Goal: Information Seeking & Learning: Learn about a topic

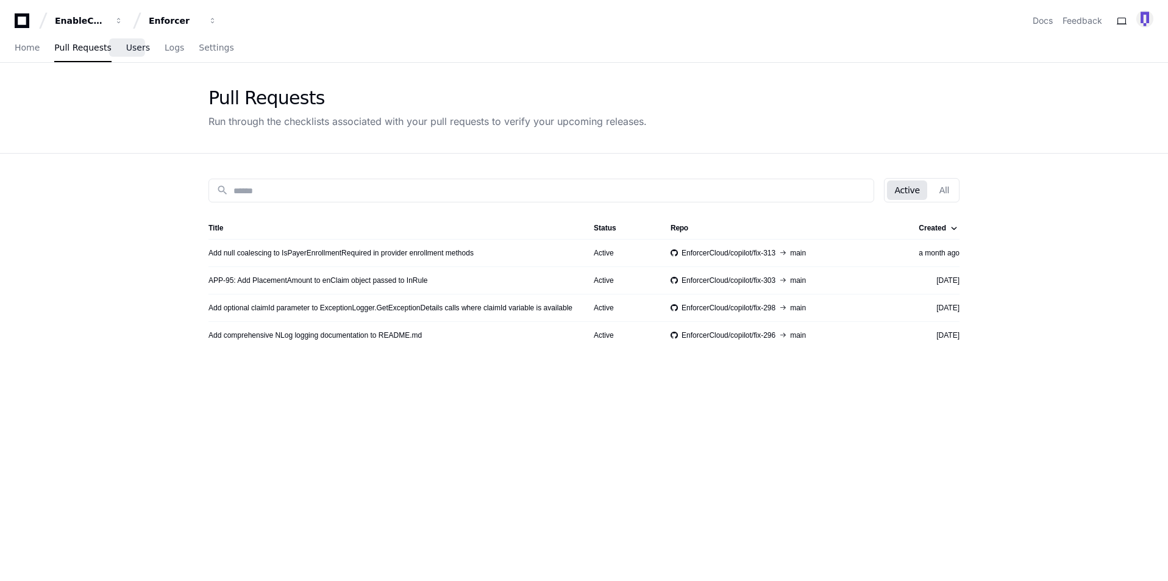
click at [126, 48] on span "Users" at bounding box center [138, 47] width 24 height 7
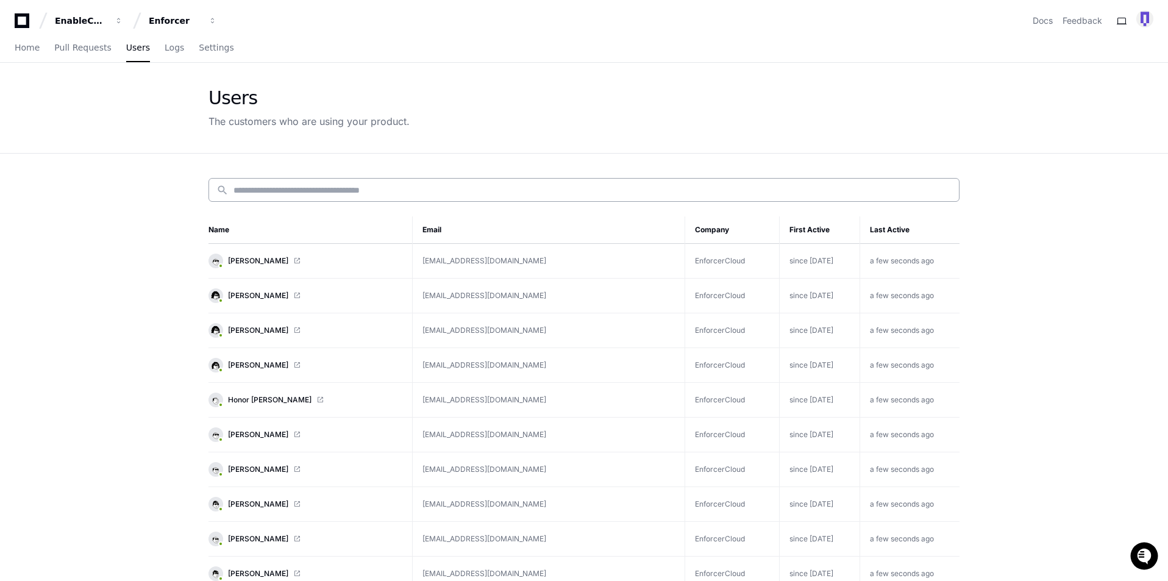
click at [307, 192] on input at bounding box center [592, 190] width 718 height 12
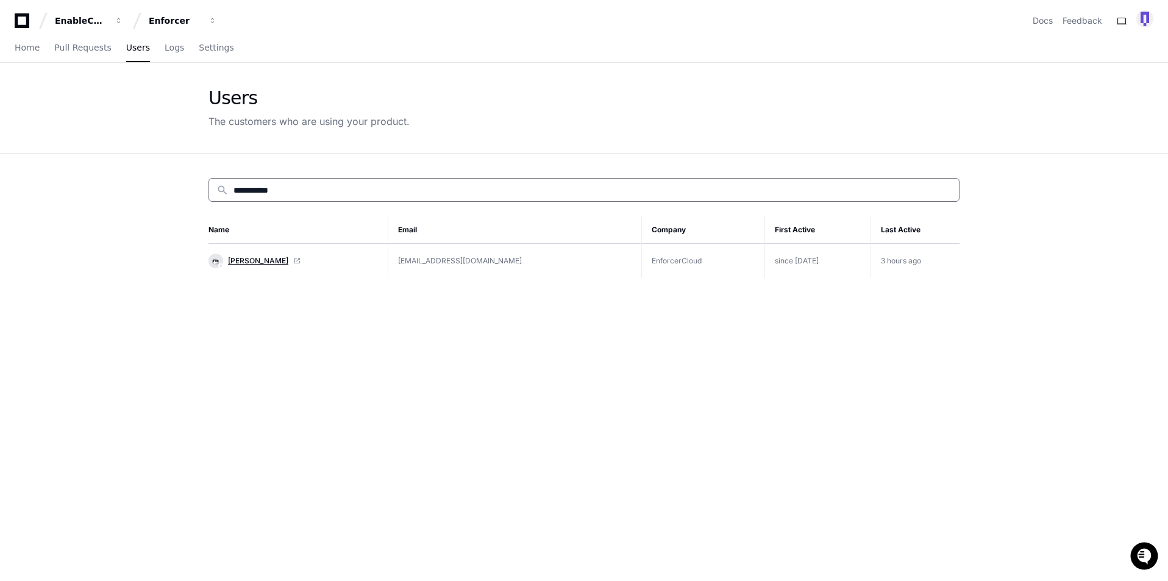
type input "**********"
click at [260, 258] on span "[PERSON_NAME]" at bounding box center [258, 261] width 60 height 10
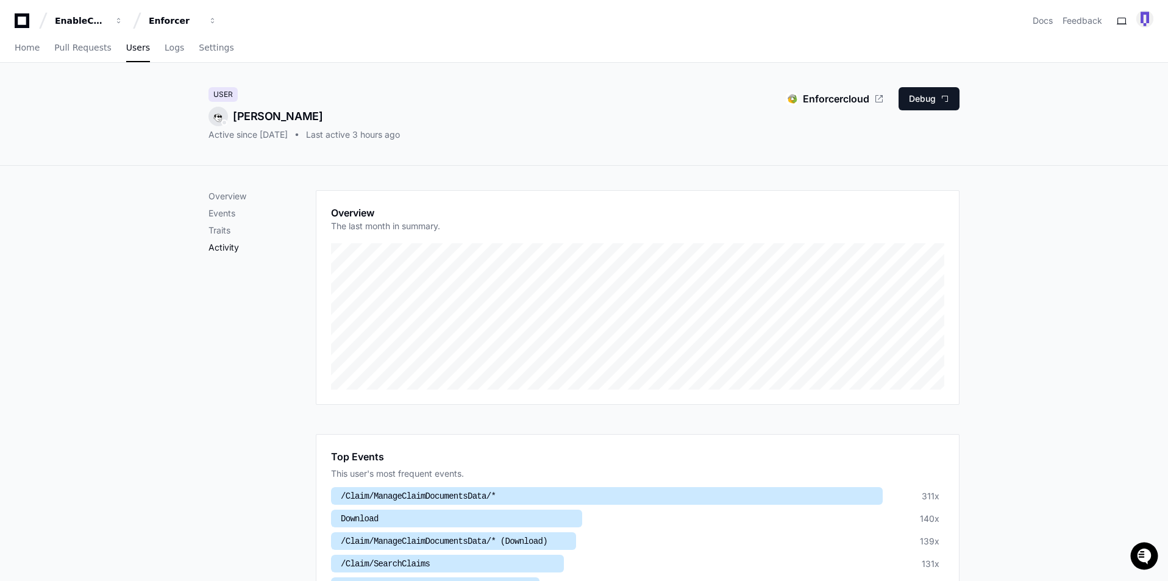
click at [234, 249] on p "Activity" at bounding box center [261, 247] width 107 height 12
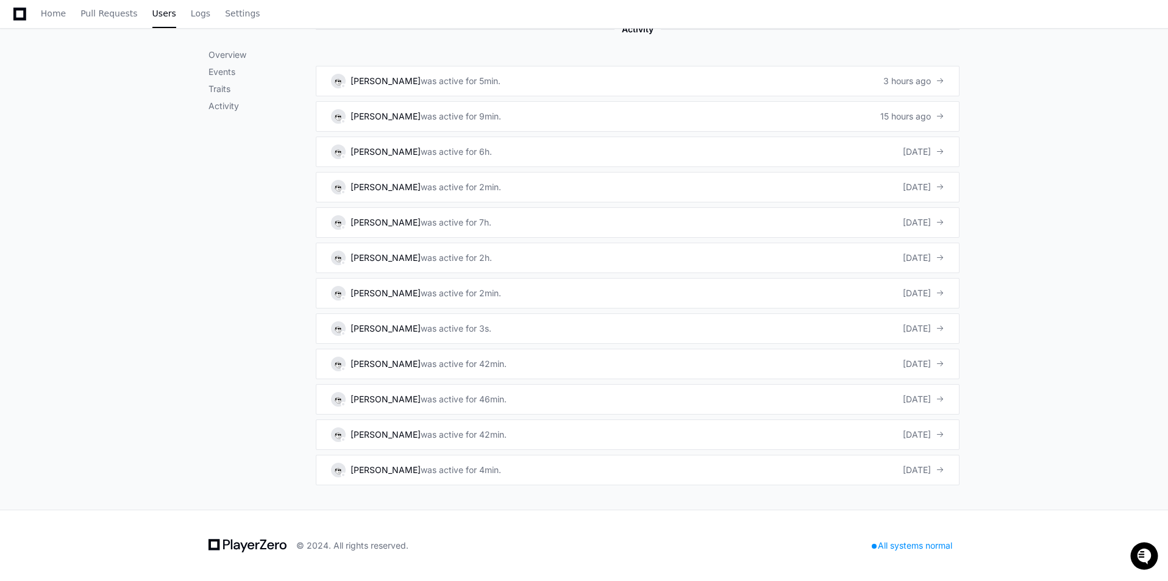
scroll to position [742, 0]
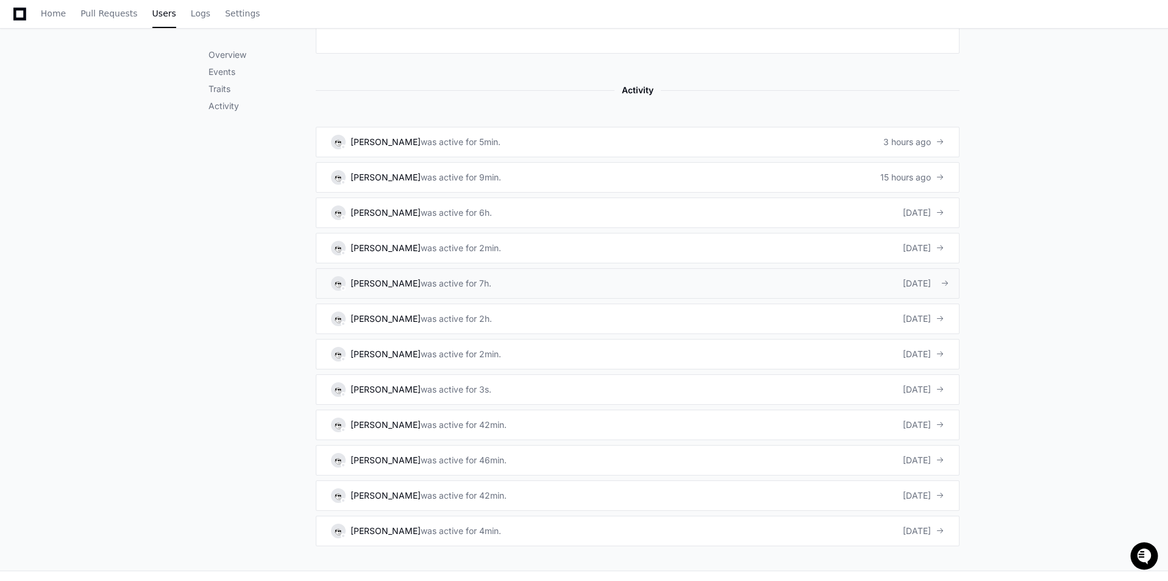
click at [438, 285] on div "was active for 7h." at bounding box center [456, 283] width 71 height 12
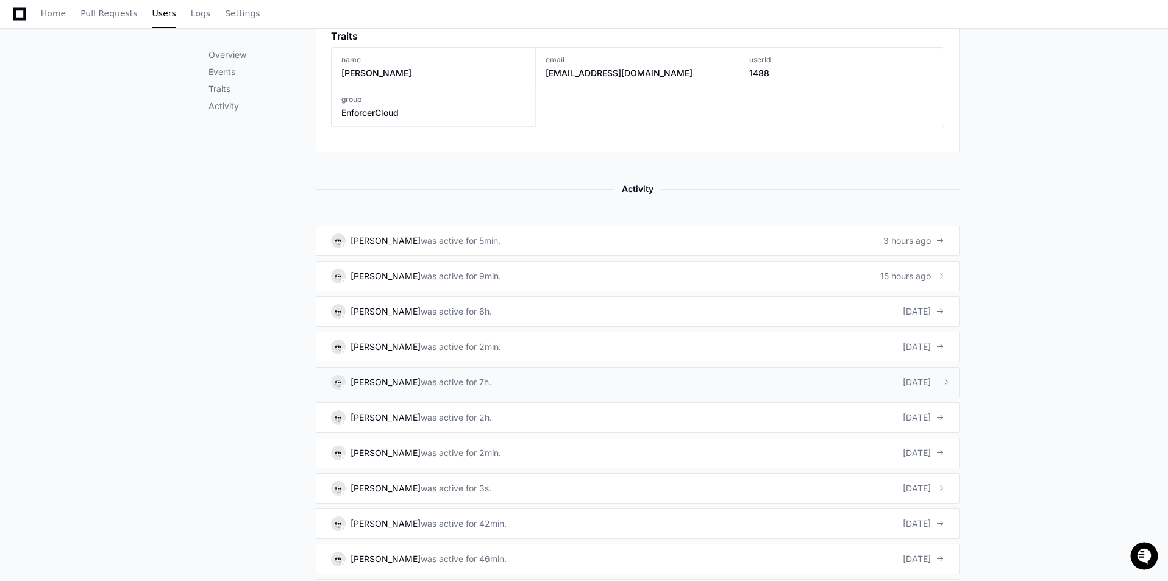
scroll to position [666, 0]
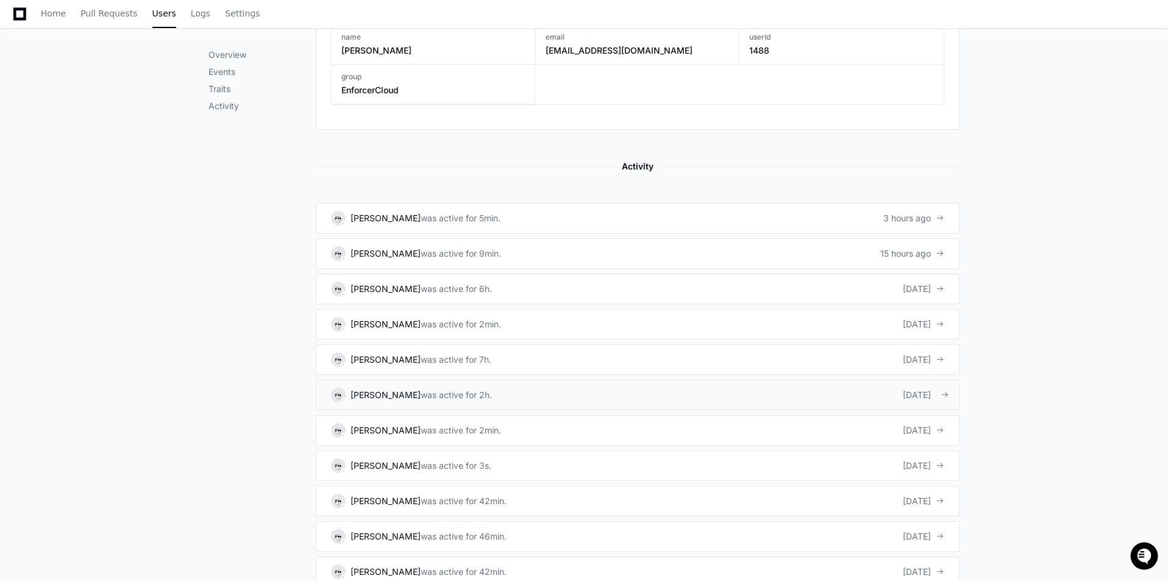
click at [912, 394] on div "[DATE]" at bounding box center [923, 395] width 41 height 12
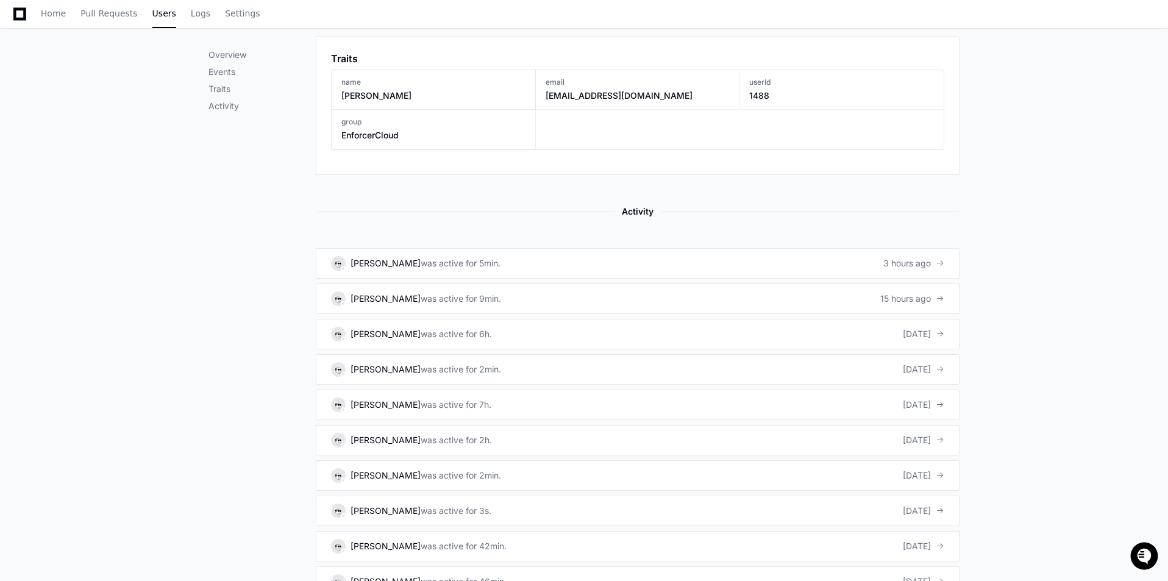
scroll to position [614, 0]
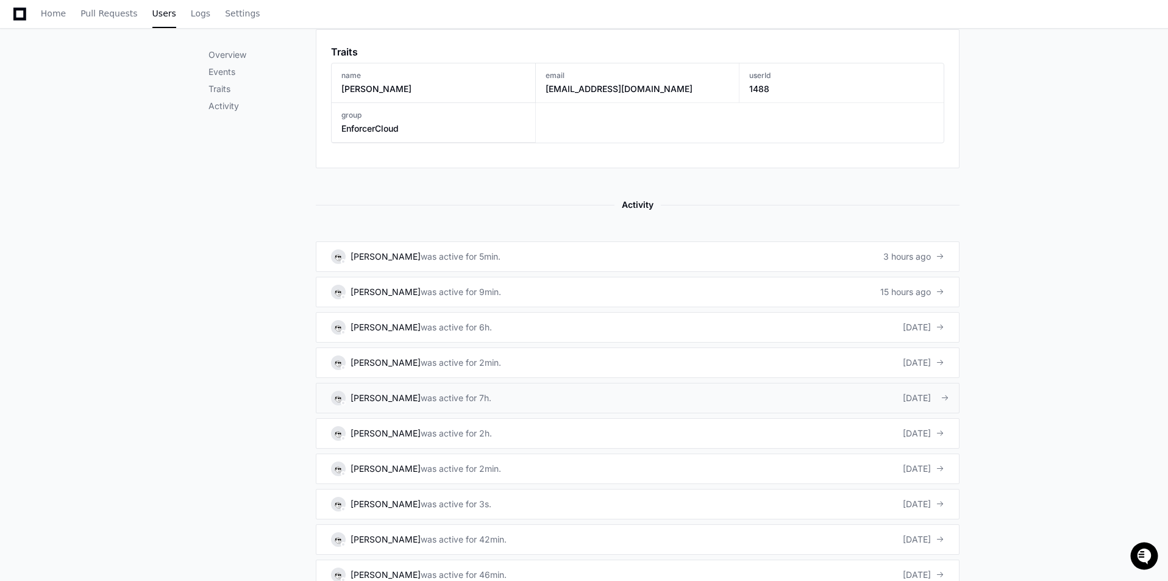
click at [918, 396] on div "[DATE]" at bounding box center [923, 398] width 41 height 12
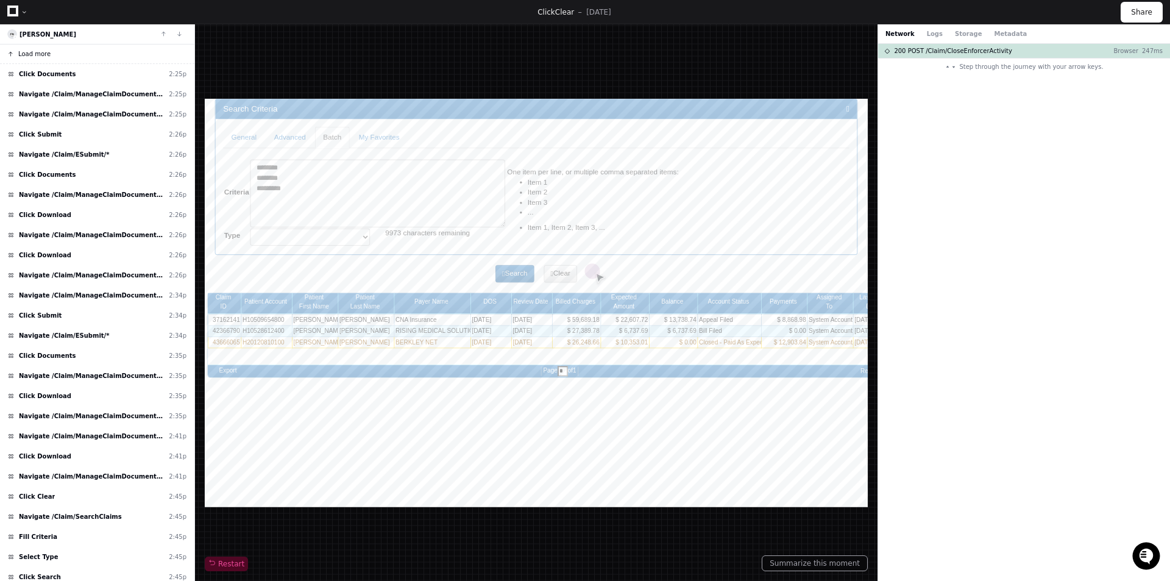
click at [44, 55] on span "Load more" at bounding box center [34, 53] width 32 height 9
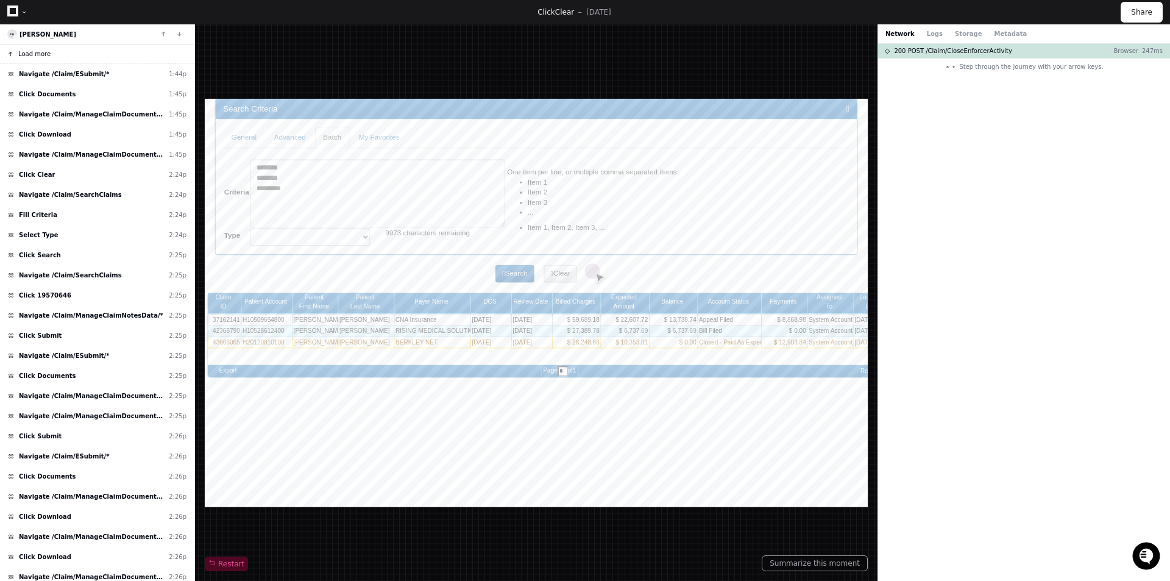
click at [44, 55] on span "Load more" at bounding box center [34, 53] width 32 height 9
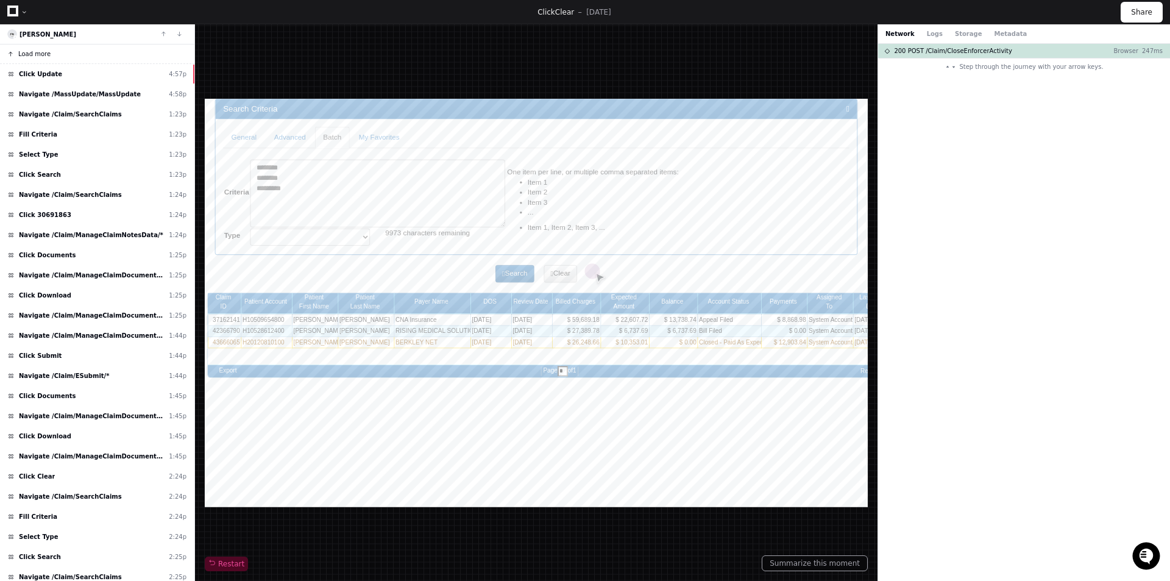
click at [44, 55] on span "Load more" at bounding box center [34, 53] width 32 height 9
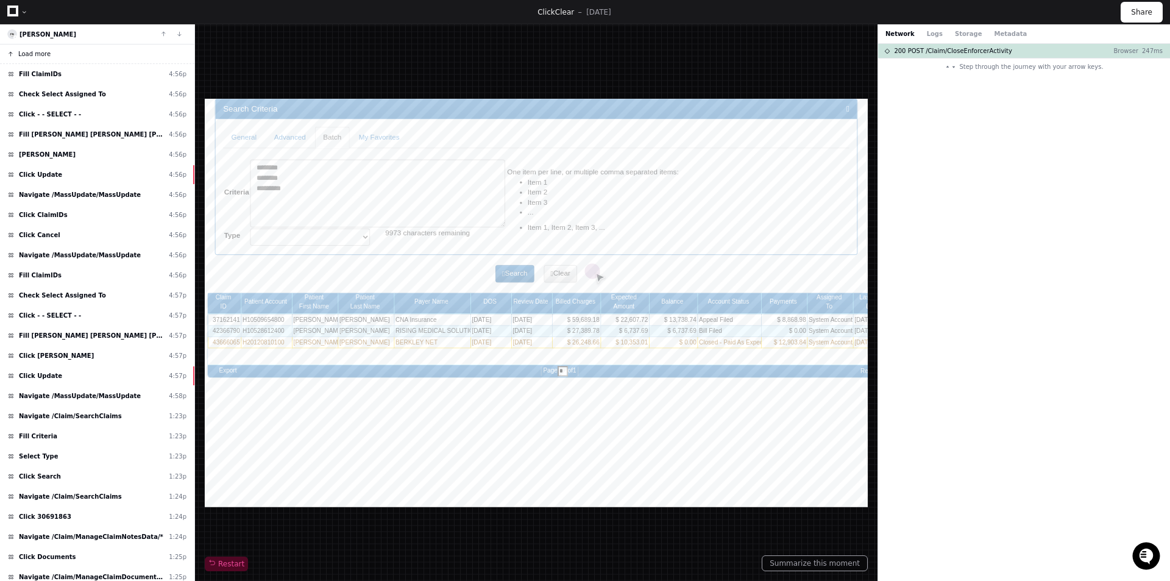
click at [44, 55] on span "Load more" at bounding box center [34, 53] width 32 height 9
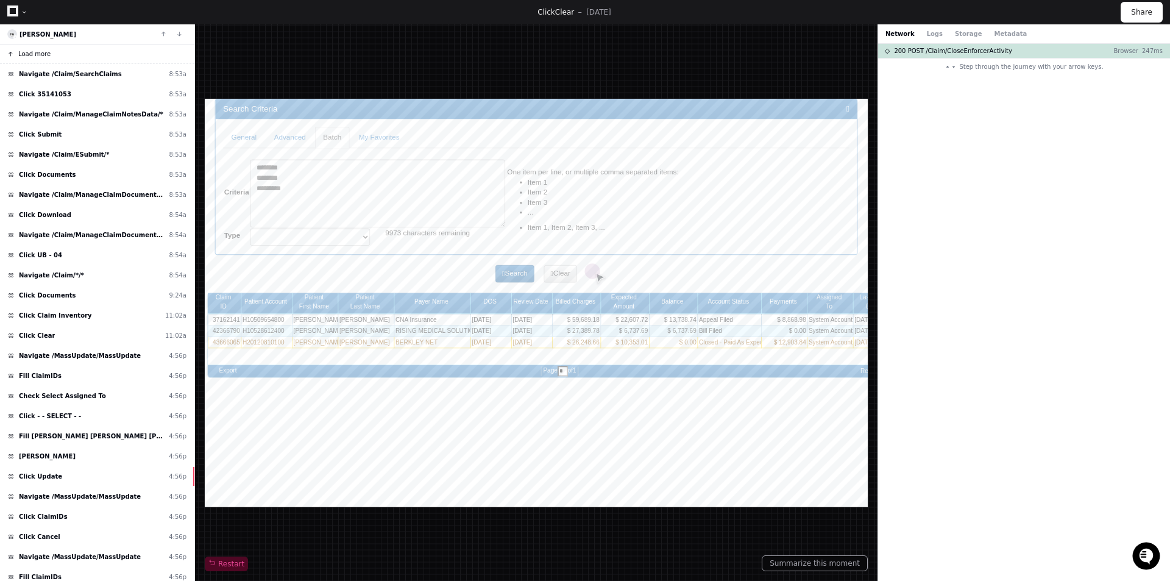
click at [44, 55] on span "Load more" at bounding box center [34, 53] width 32 height 9
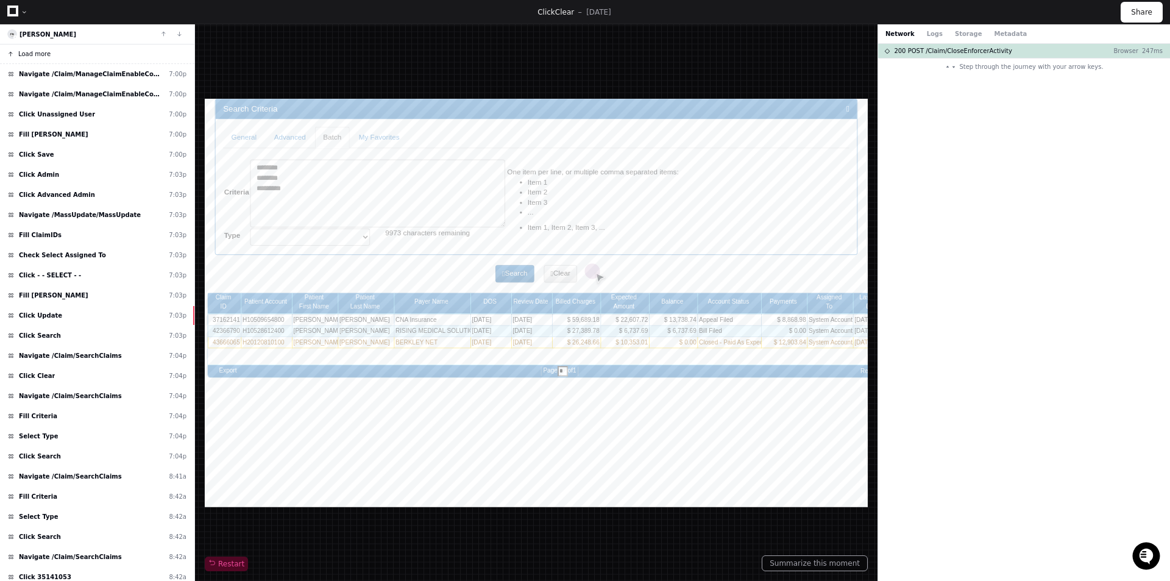
click at [35, 51] on span "Load more" at bounding box center [34, 53] width 32 height 9
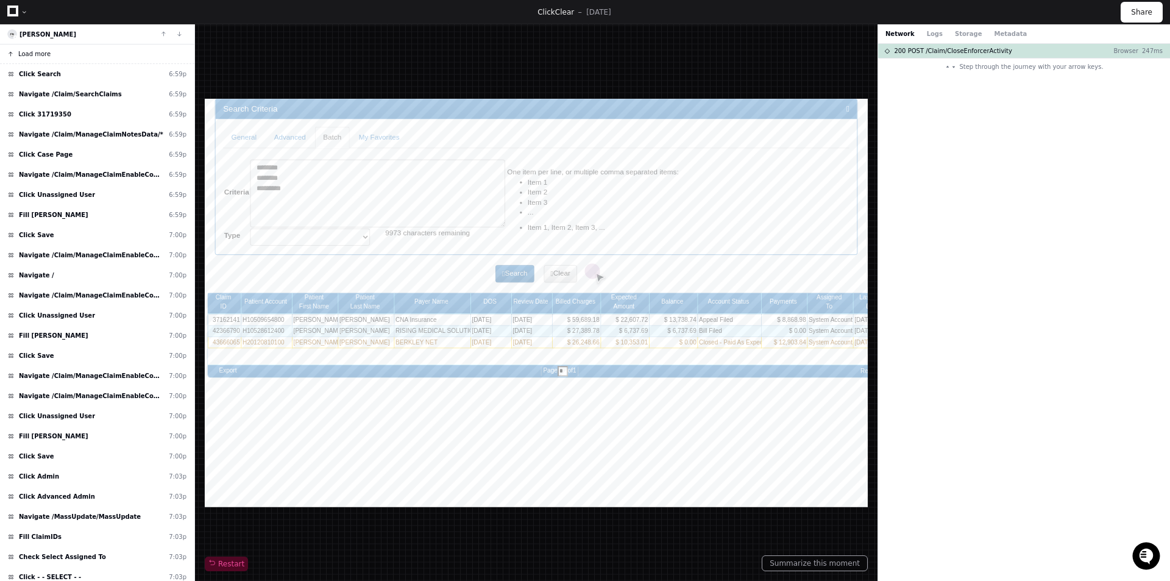
click at [35, 51] on span "Load more" at bounding box center [34, 53] width 32 height 9
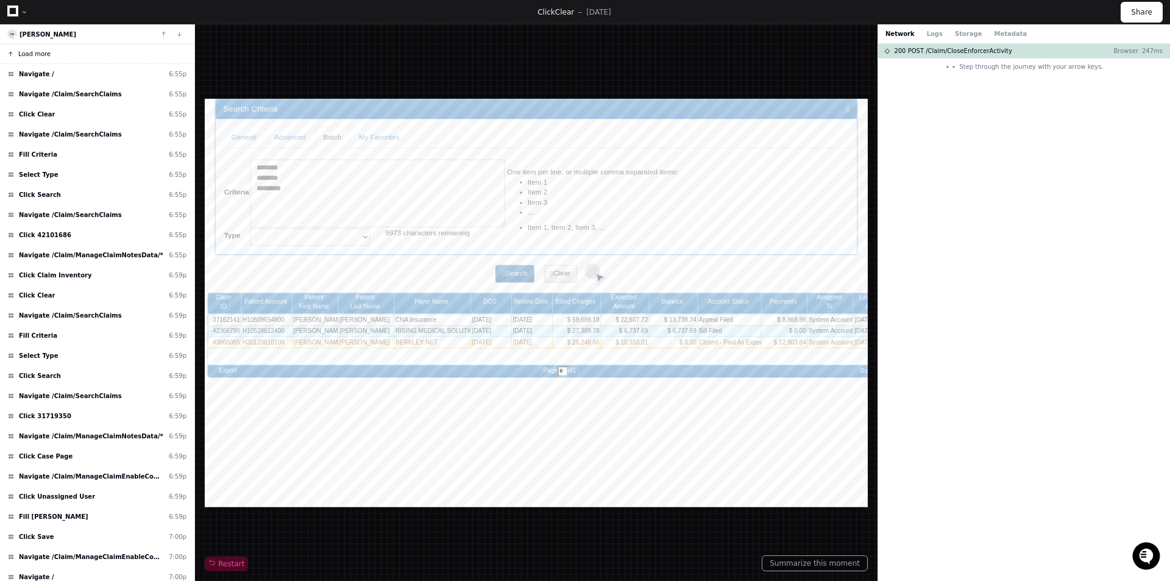
click at [35, 51] on span "Load more" at bounding box center [34, 53] width 32 height 9
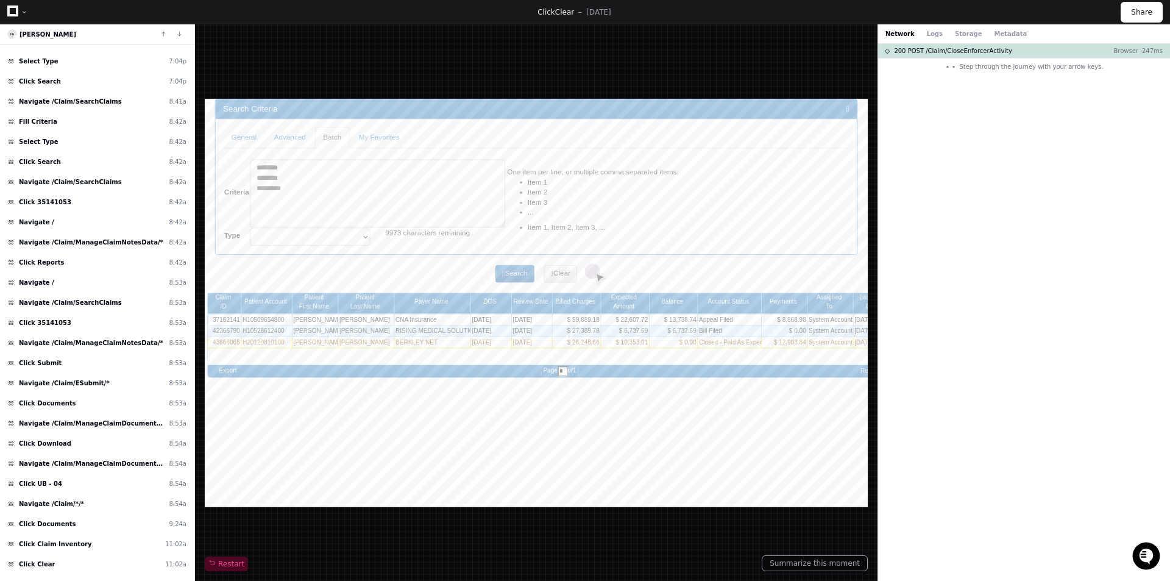
scroll to position [1341, 0]
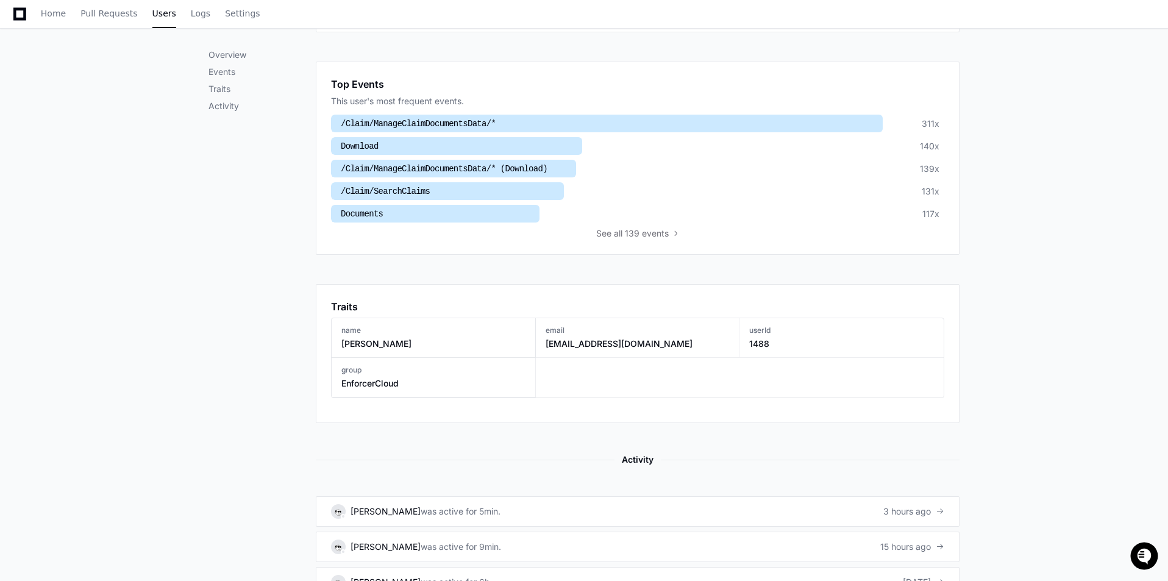
scroll to position [553, 0]
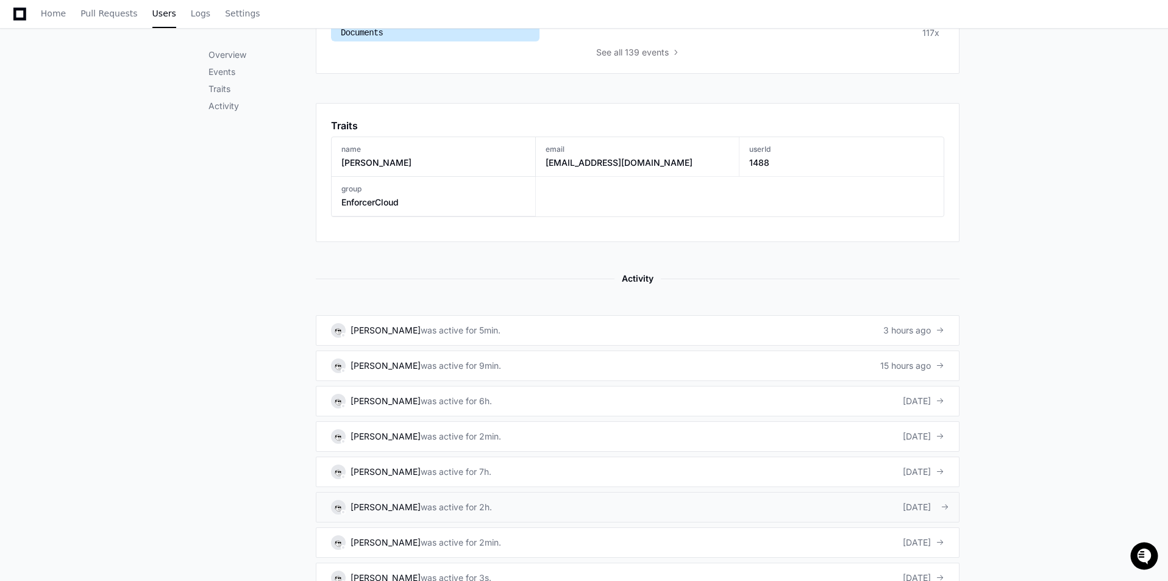
click at [906, 509] on div "[DATE]" at bounding box center [923, 507] width 41 height 12
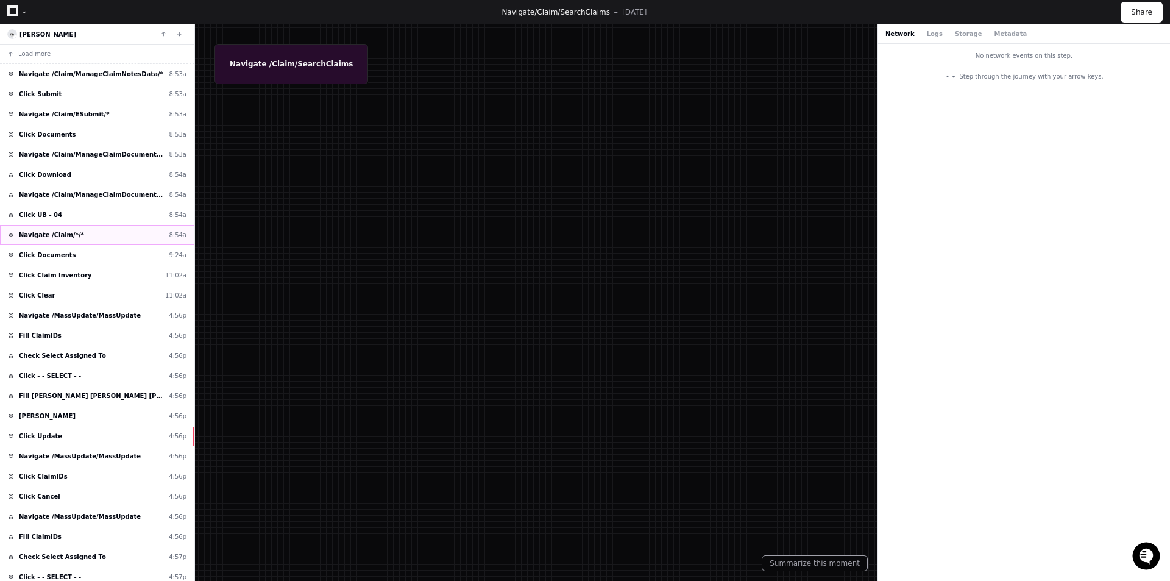
click at [115, 236] on div "Navigate /Claim/*/* 8:54a" at bounding box center [97, 235] width 194 height 20
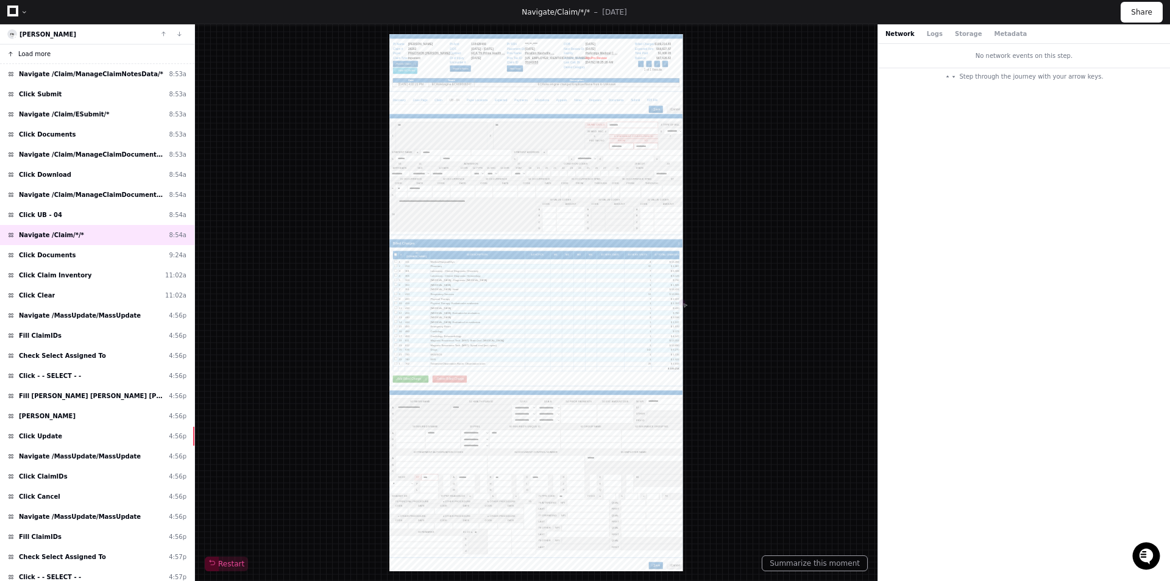
click at [87, 58] on button "Load more" at bounding box center [97, 54] width 194 height 20
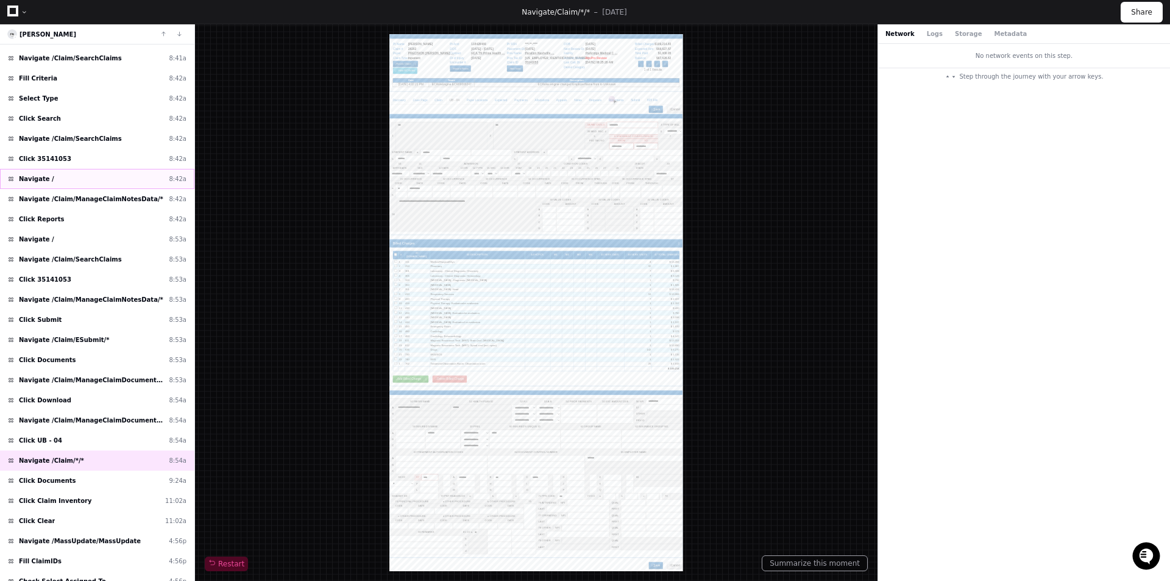
scroll to position [122, 0]
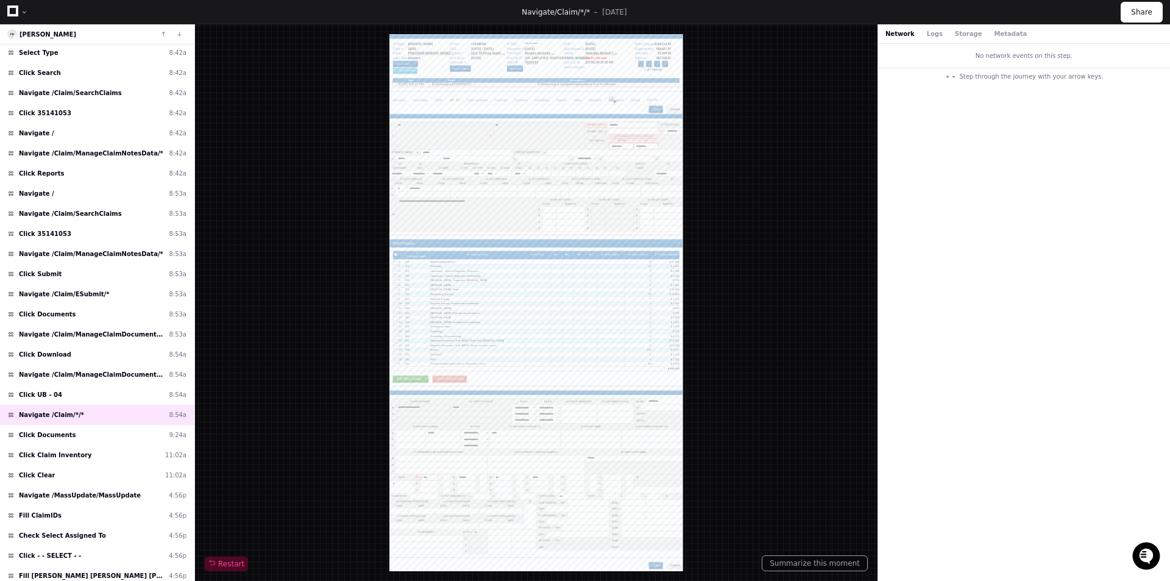
click at [468, 332] on div at bounding box center [536, 302] width 293 height 537
click at [132, 388] on div "Click UB - 04 8:54a" at bounding box center [97, 395] width 194 height 20
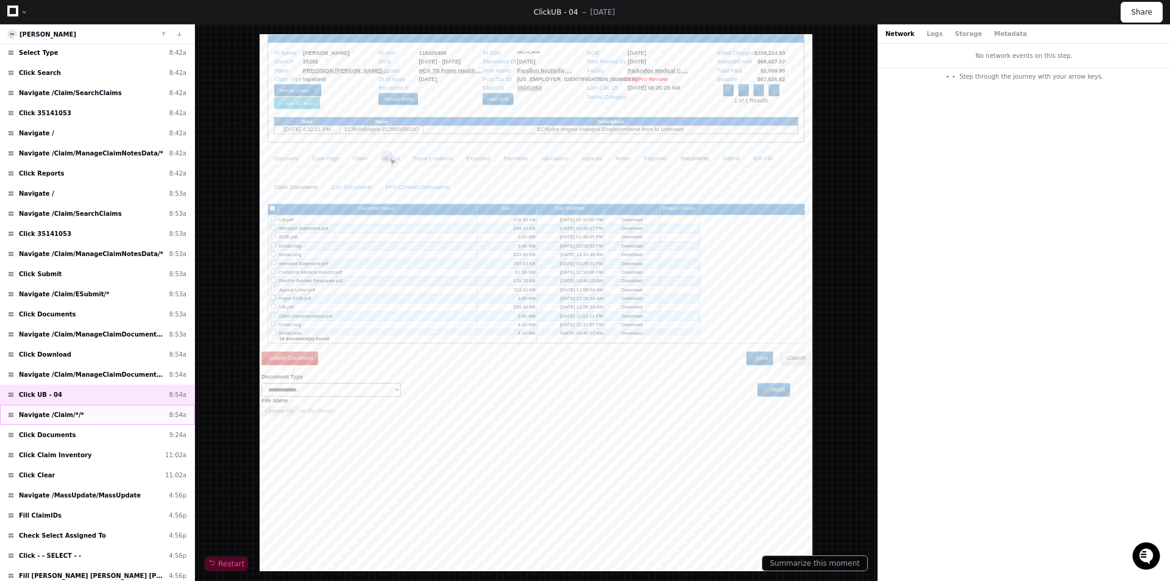
click at [124, 411] on div "Navigate /Claim/*/* 8:54a" at bounding box center [97, 415] width 194 height 20
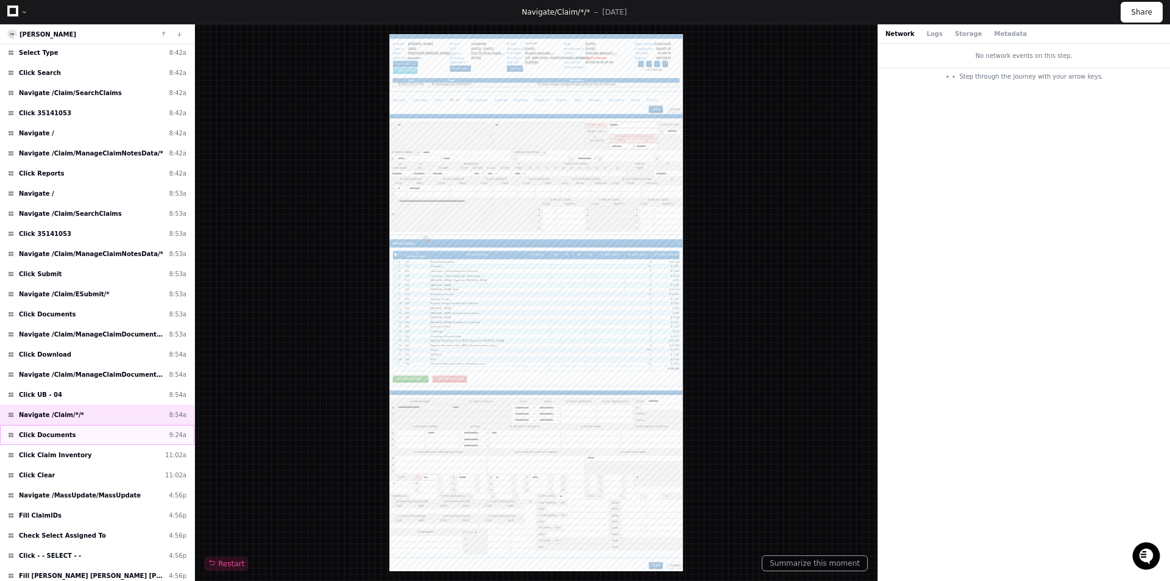
click at [124, 433] on div "Click Documents 9:24a" at bounding box center [97, 435] width 194 height 20
click at [123, 454] on div "Click Claim Inventory 11:02a" at bounding box center [97, 455] width 194 height 20
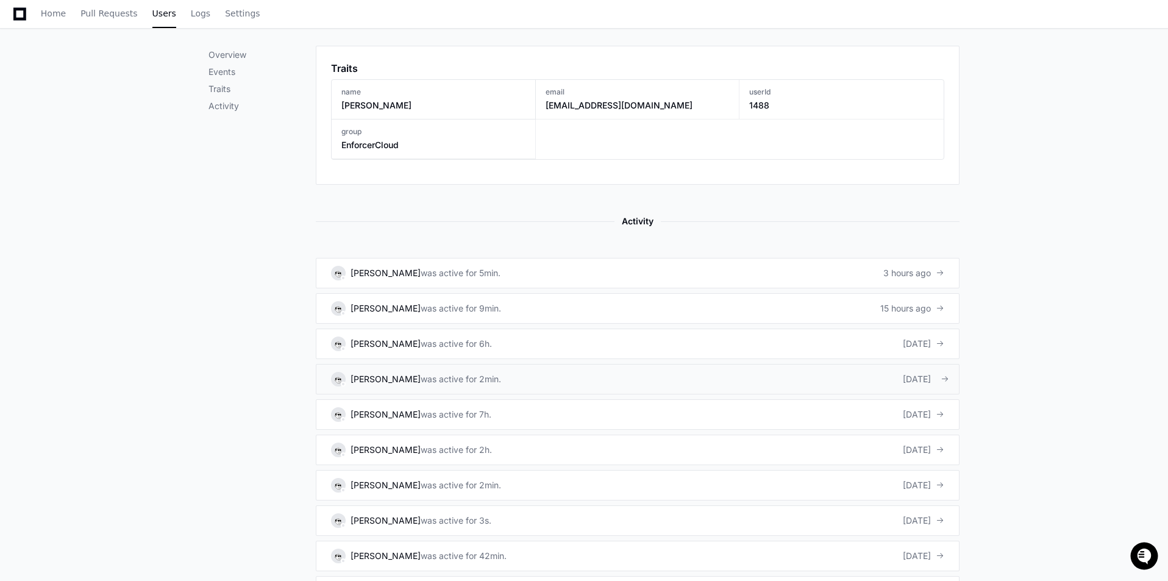
scroll to position [675, 0]
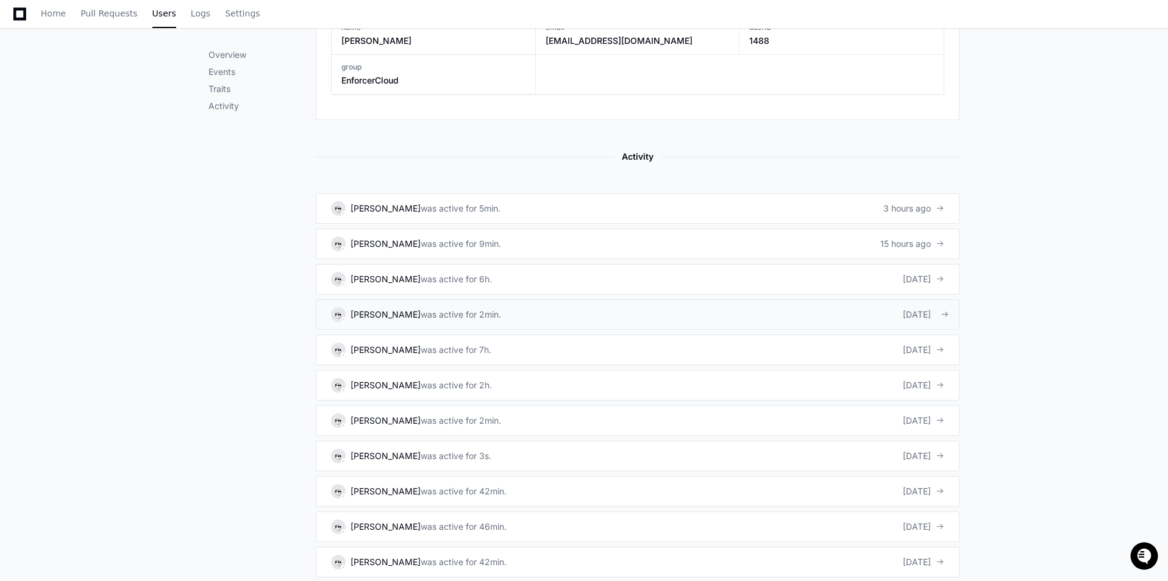
click at [903, 313] on div "[DATE]" at bounding box center [923, 314] width 41 height 12
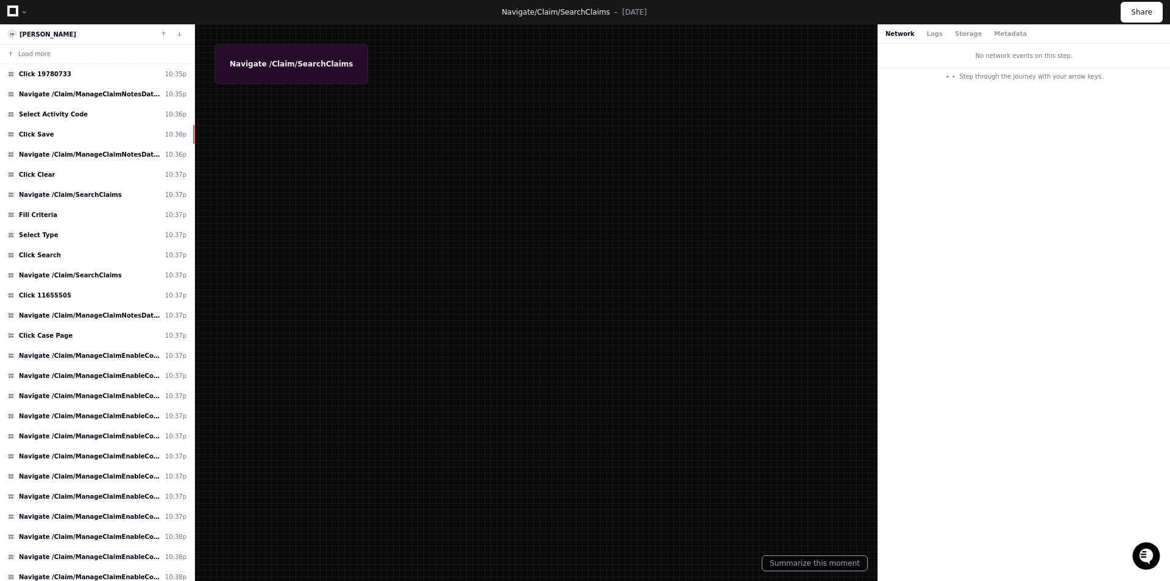
click at [118, 461] on div "Navigate /Claim/ManageClaimEnableCompCasePageData/* 10:37p" at bounding box center [97, 456] width 194 height 20
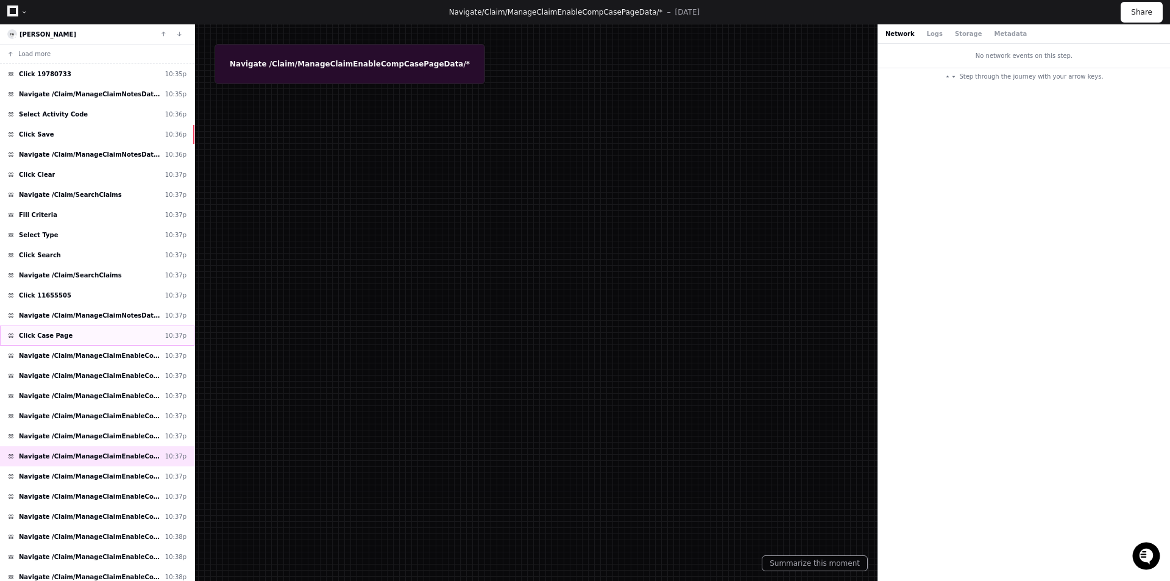
click at [97, 333] on div "Click Case Page 10:37p" at bounding box center [97, 336] width 194 height 20
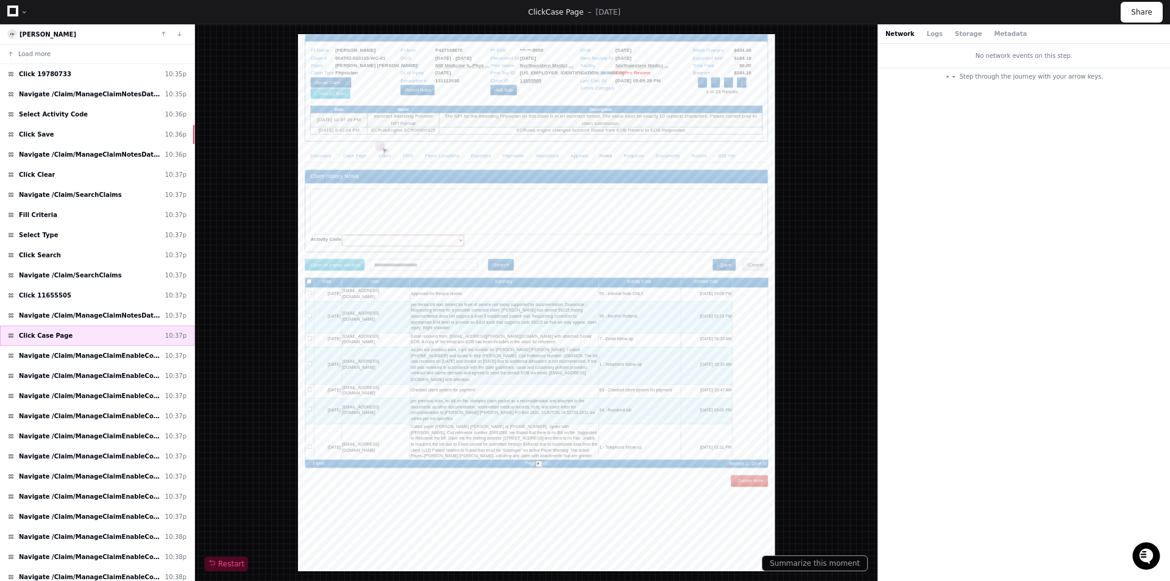
click at [98, 339] on div "Click Case Page 10:37p" at bounding box center [97, 336] width 194 height 20
click at [105, 358] on span "Navigate /Claim/ManageClaimEnableCompCasePageData/*" at bounding box center [89, 355] width 141 height 9
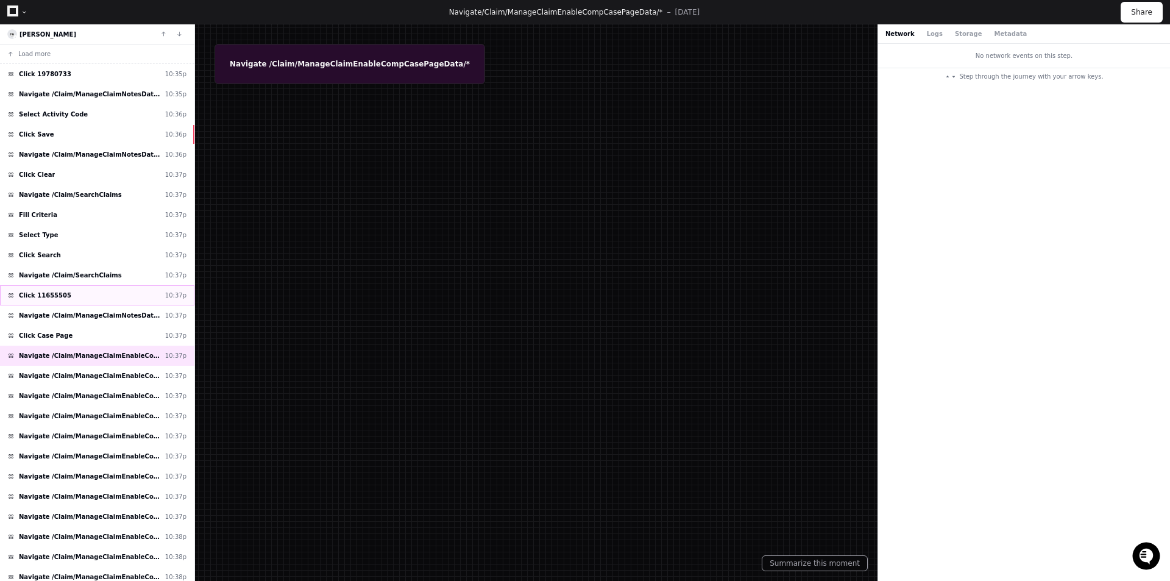
click at [86, 295] on div "Click 11655505 10:37p" at bounding box center [97, 295] width 194 height 20
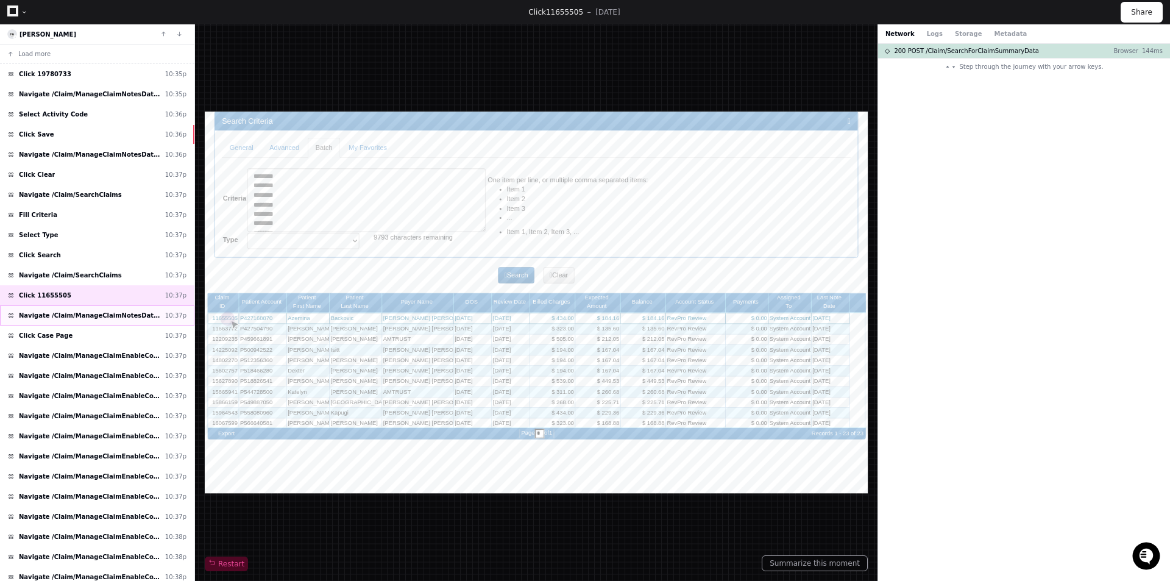
click at [87, 313] on span "Navigate /Claim/ManageClaimNotesData/*" at bounding box center [89, 315] width 141 height 9
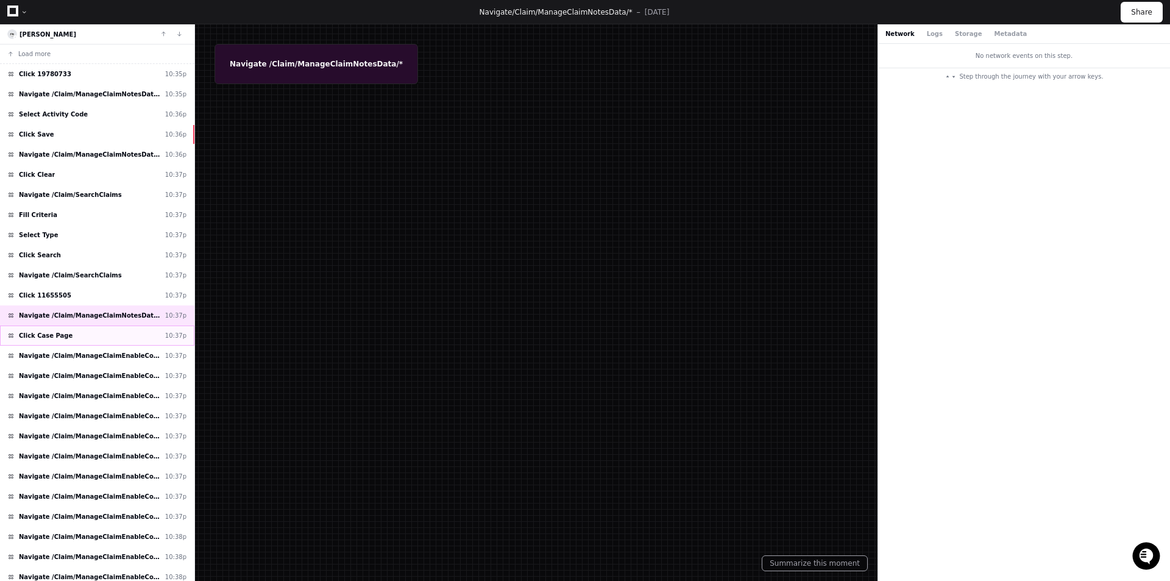
click at [96, 338] on div "Click Case Page 10:37p" at bounding box center [97, 336] width 194 height 20
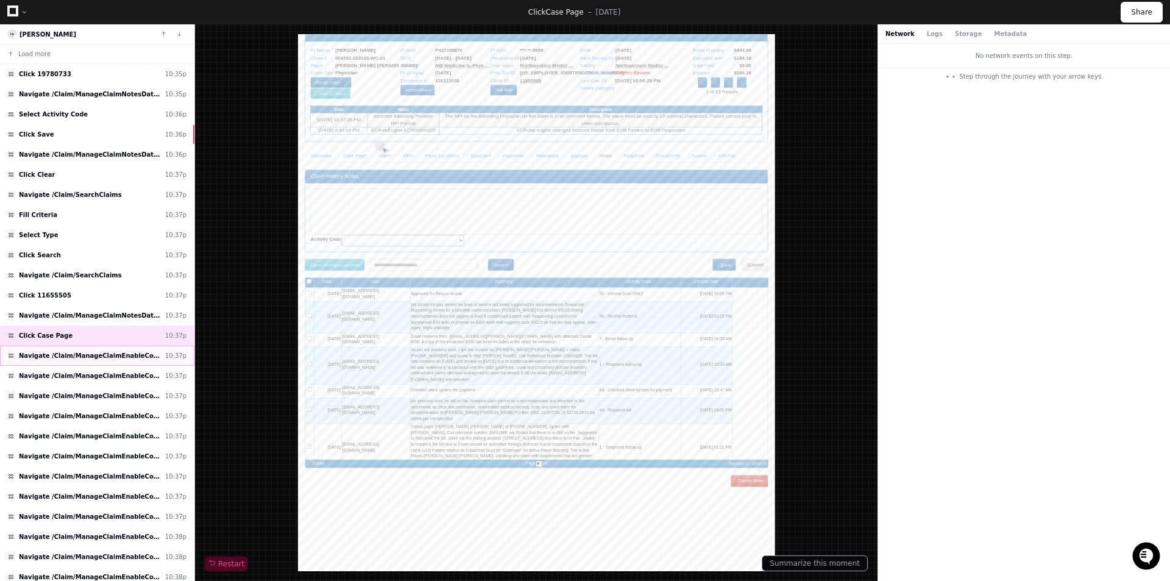
click at [94, 357] on span "Navigate /Claim/ManageClaimEnableCompCasePageData/*" at bounding box center [89, 355] width 141 height 9
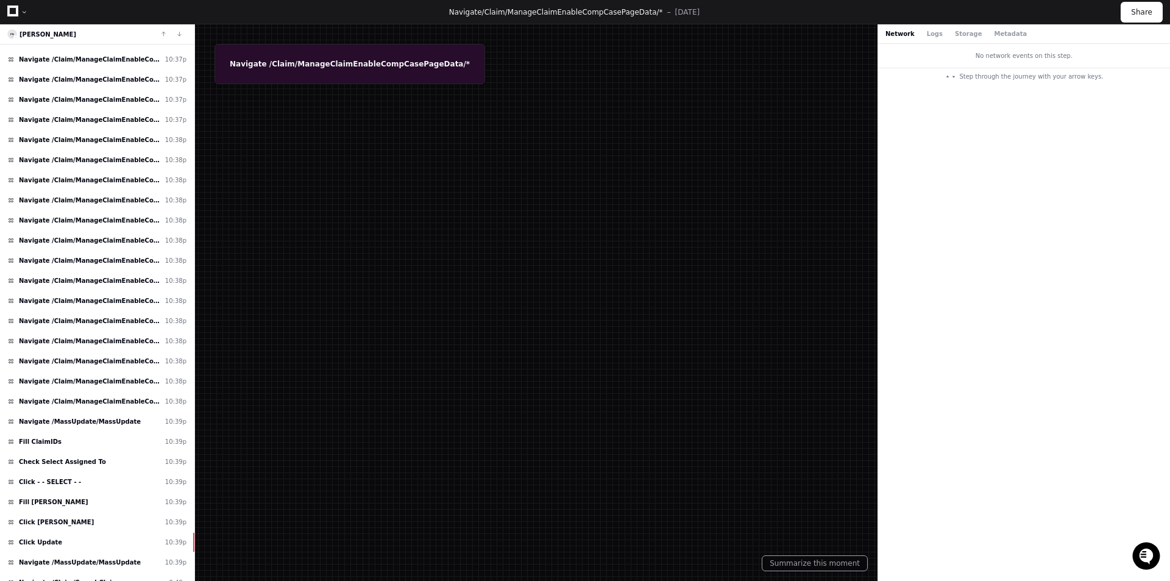
scroll to position [488, 0]
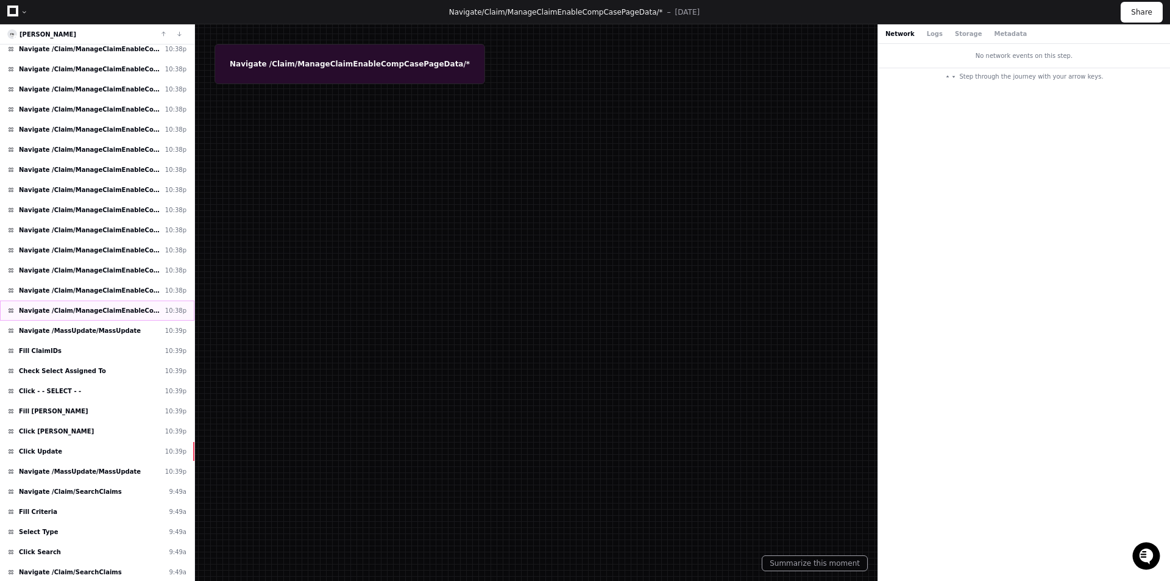
click at [94, 311] on span "Navigate /Claim/ManageClaimEnableCompCasePageData/*" at bounding box center [89, 310] width 141 height 9
click at [93, 326] on div "Navigate /MassUpdate/MassUpdate 10:39p" at bounding box center [97, 331] width 194 height 20
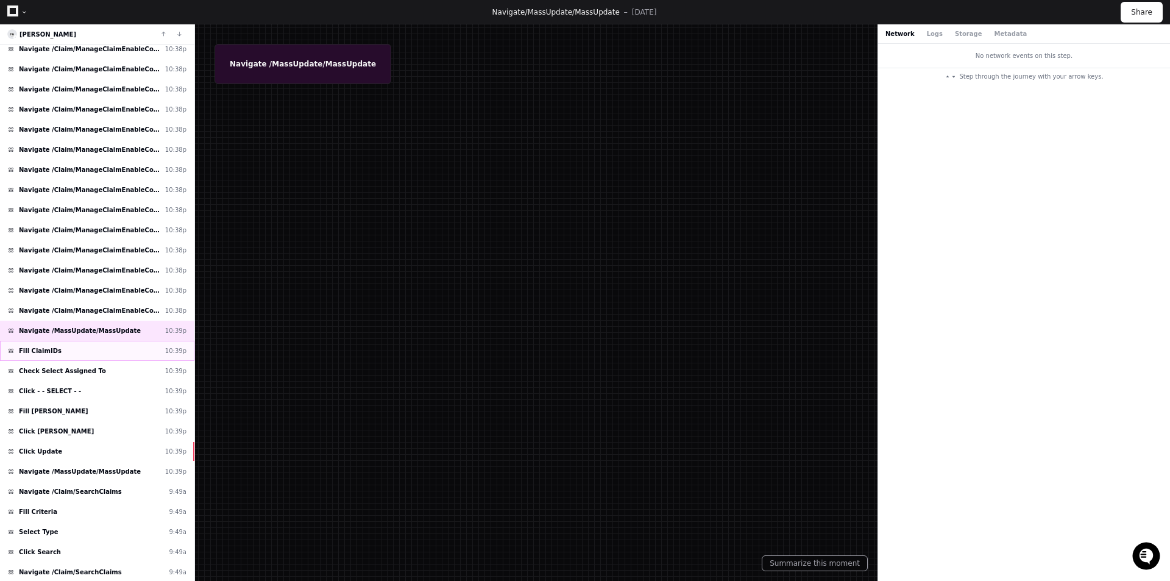
click at [93, 349] on div "Fill ClaimIDs 10:39p" at bounding box center [97, 351] width 194 height 20
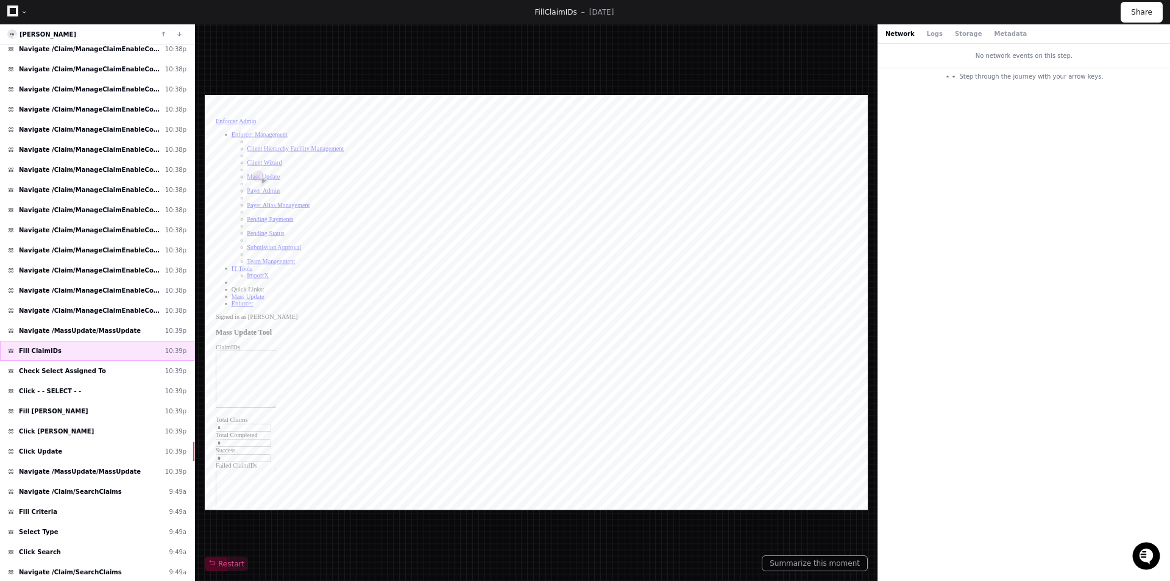
type textarea "******** ******** ******** ******** ******** ******** ******** ******** *******…"
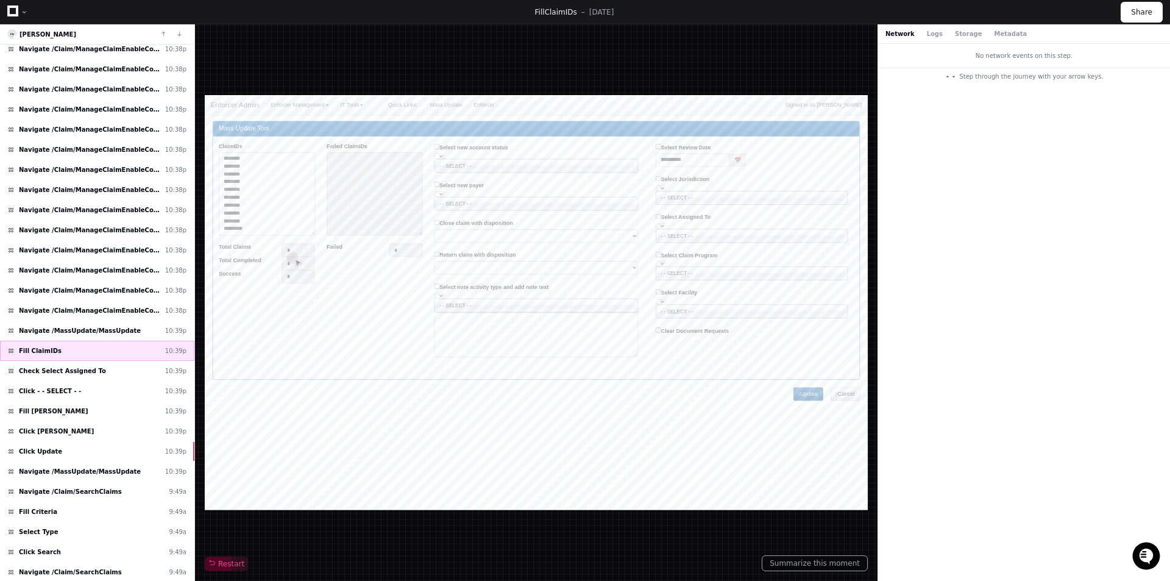
scroll to position [165, 0]
click at [93, 368] on div "Check Select Assigned To 10:39p" at bounding box center [97, 371] width 194 height 20
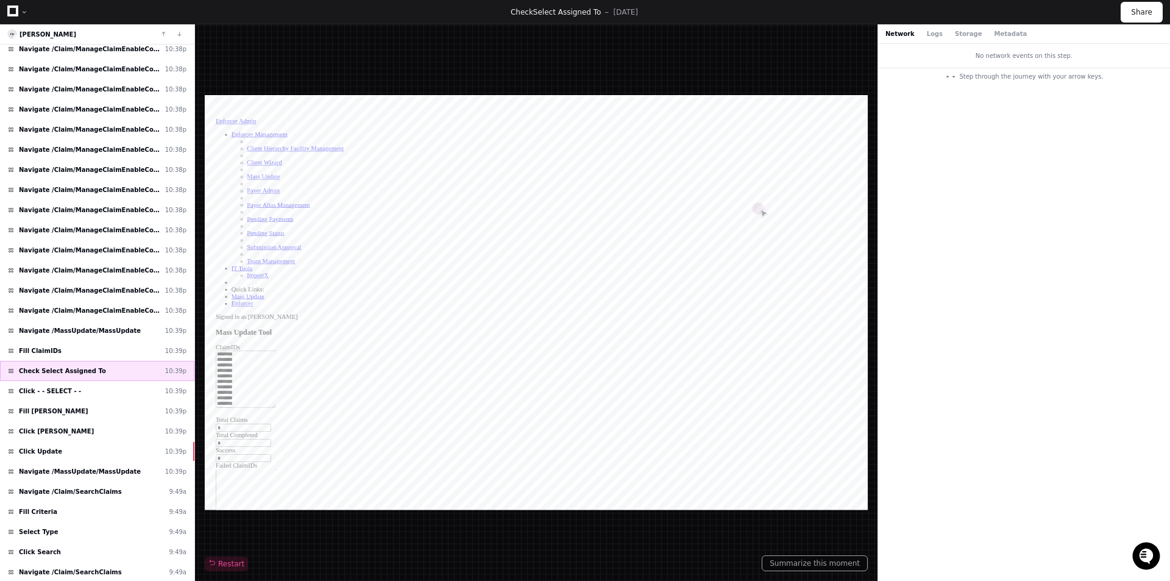
scroll to position [165, 0]
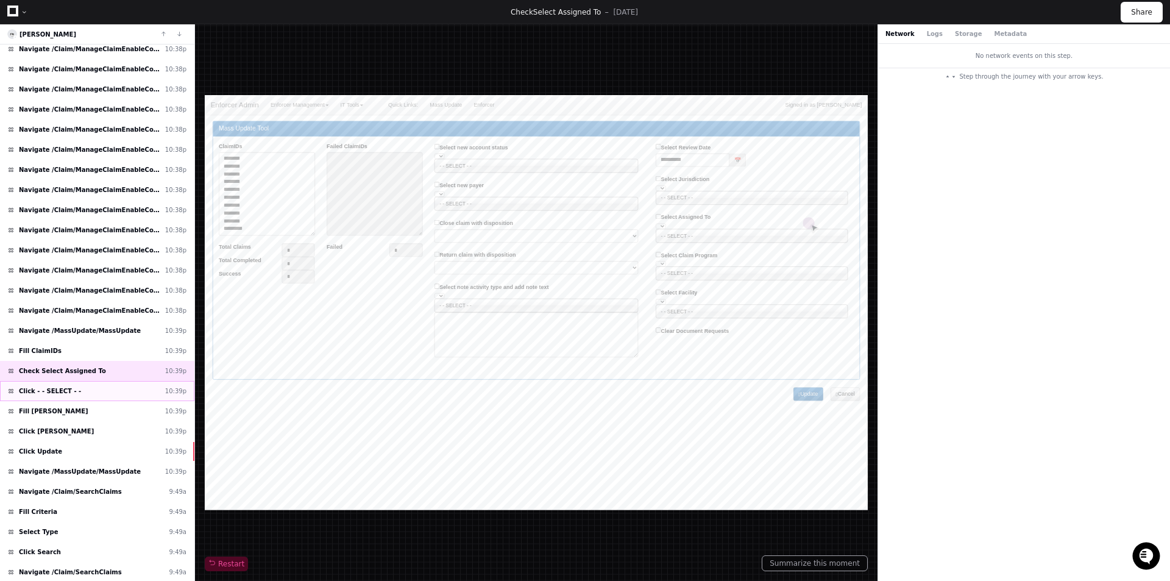
click at [93, 393] on div "Click - - SELECT - - 10:39p" at bounding box center [97, 391] width 194 height 20
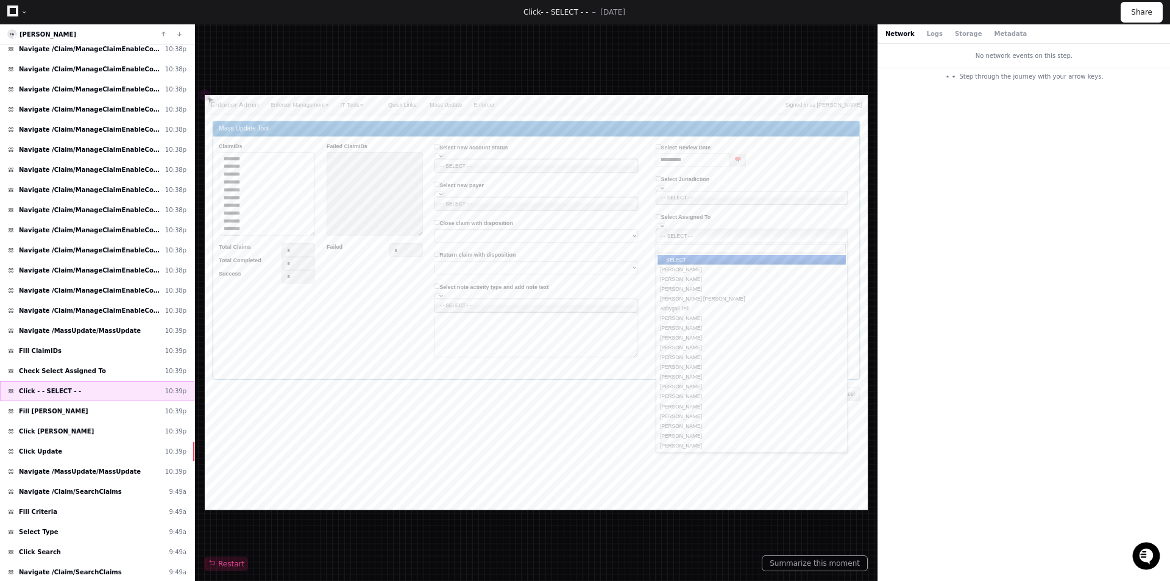
scroll to position [165, 0]
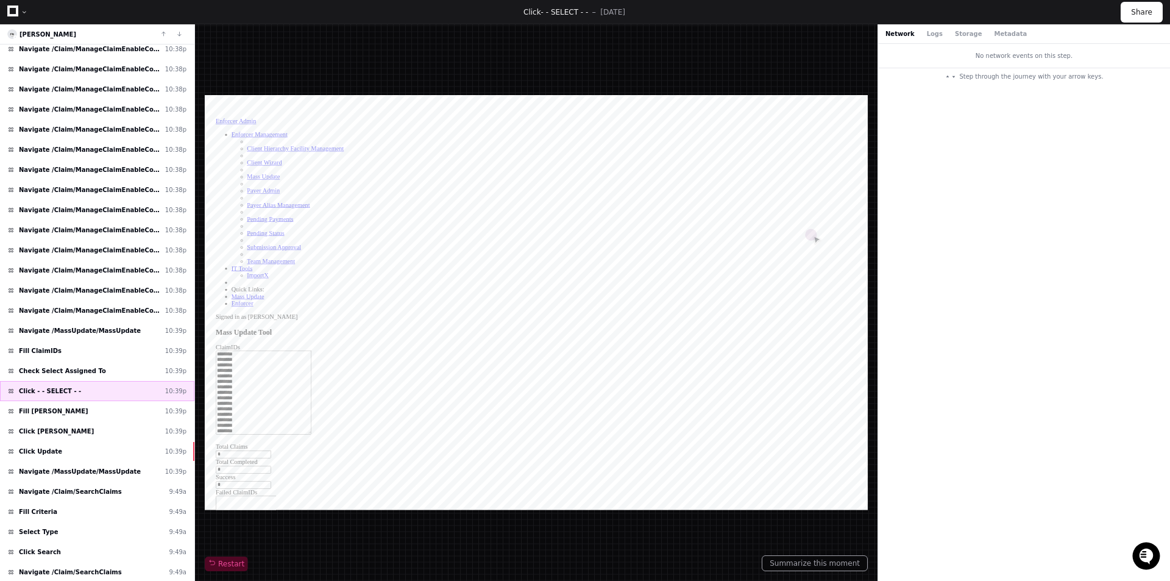
type input "*"
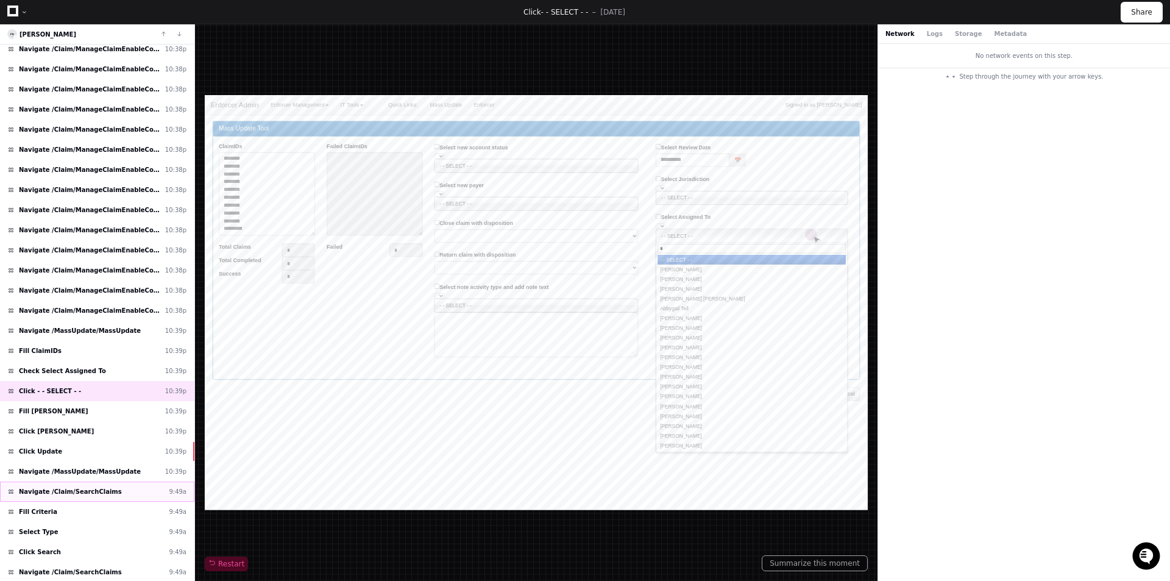
click at [111, 488] on div "Navigate /Claim/SearchClaims 9:49a" at bounding box center [97, 492] width 194 height 20
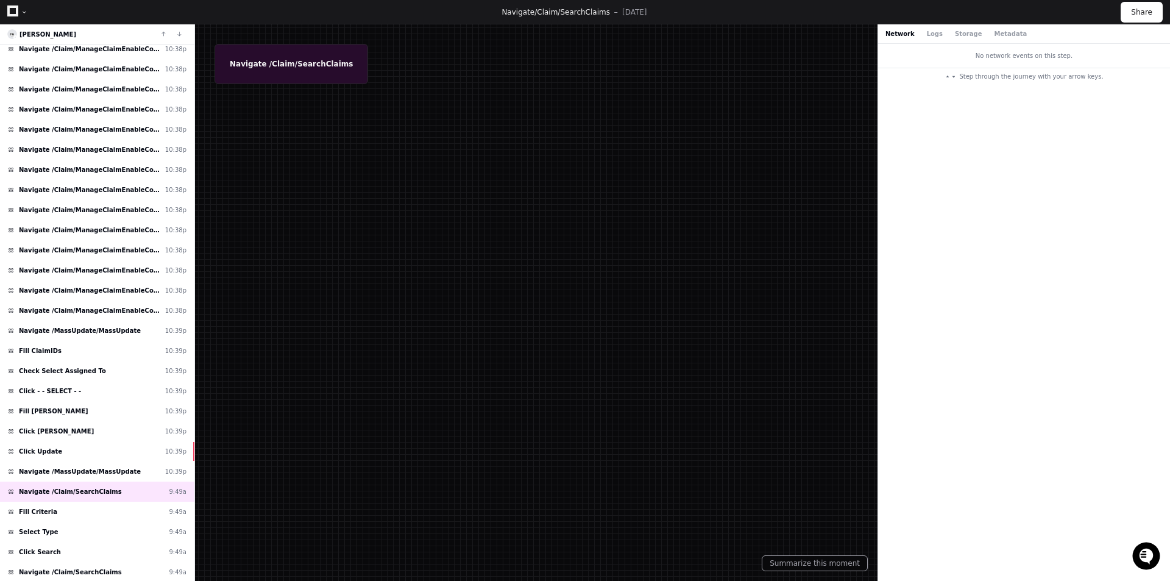
click at [610, 13] on span at bounding box center [616, 12] width 12 height 10
click at [610, 12] on span at bounding box center [616, 12] width 12 height 10
click at [928, 37] on button "Logs" at bounding box center [935, 33] width 16 height 9
click at [955, 37] on button "Storage" at bounding box center [968, 33] width 27 height 9
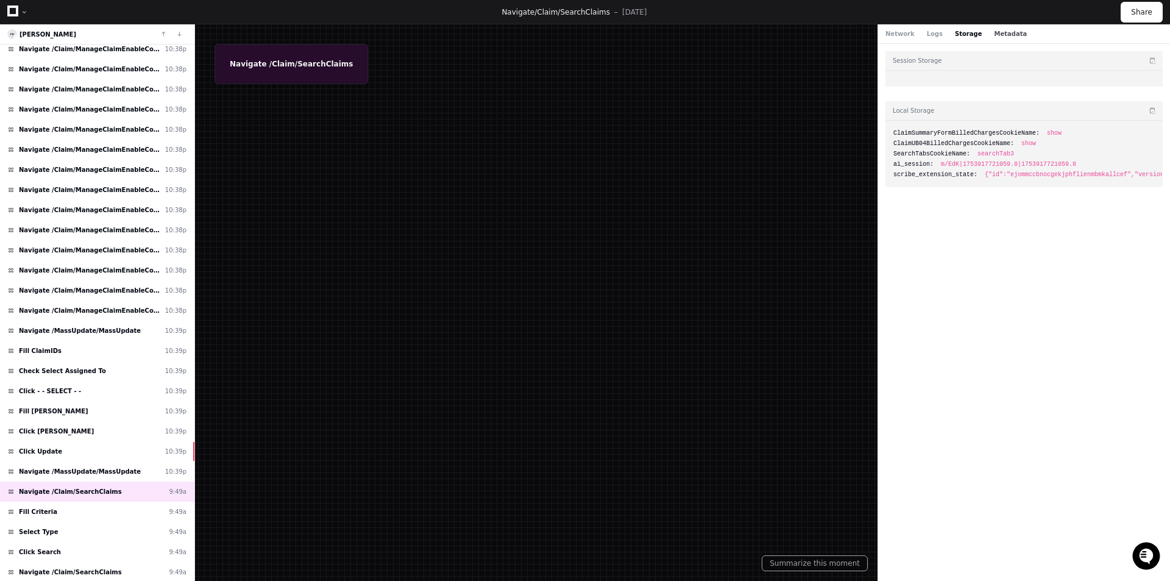
click at [994, 35] on button "Metadata" at bounding box center [1010, 33] width 33 height 9
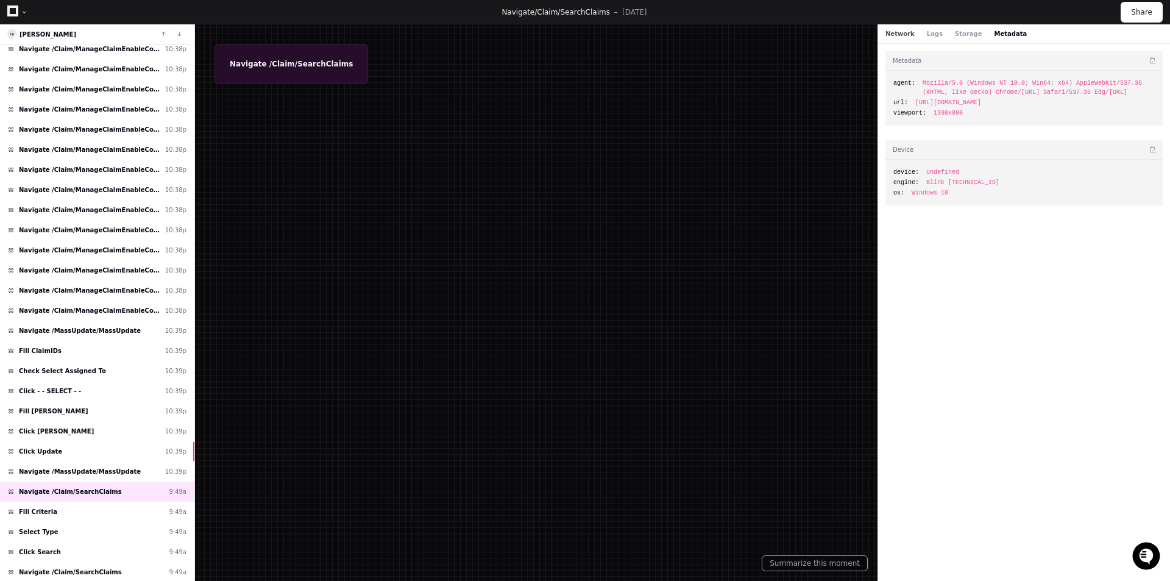
click at [899, 32] on button "Network" at bounding box center [900, 33] width 29 height 9
